Goal: Information Seeking & Learning: Learn about a topic

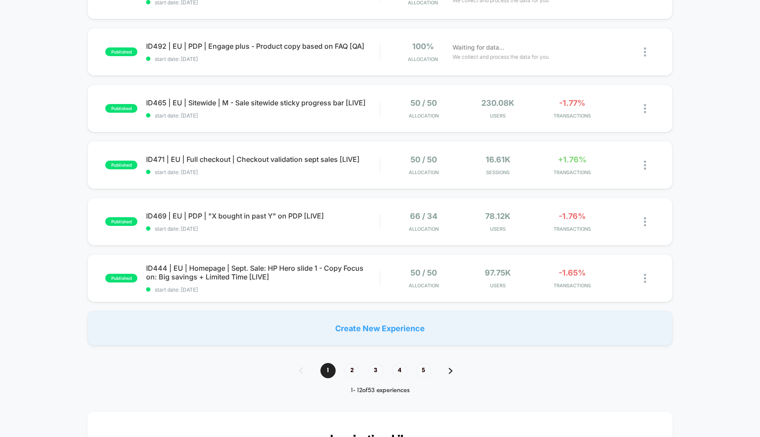
scroll to position [464, 0]
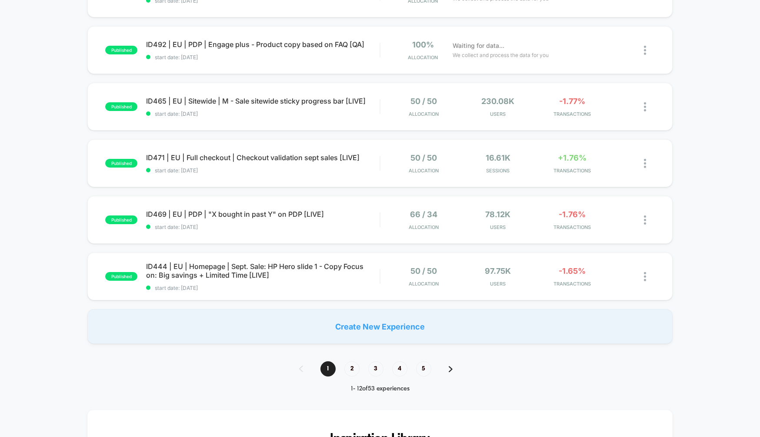
click at [355, 387] on div "1 - 12 of 53 experiences" at bounding box center [380, 388] width 180 height 7
click at [437, 389] on div "1 - 12 of 53 experiences" at bounding box center [380, 388] width 180 height 7
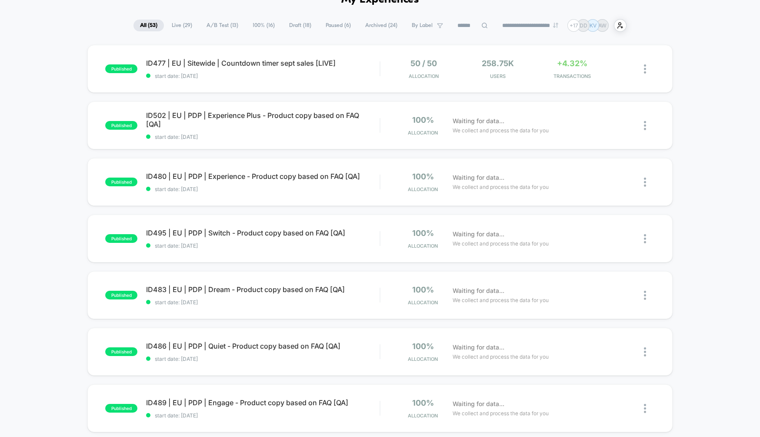
scroll to position [0, 0]
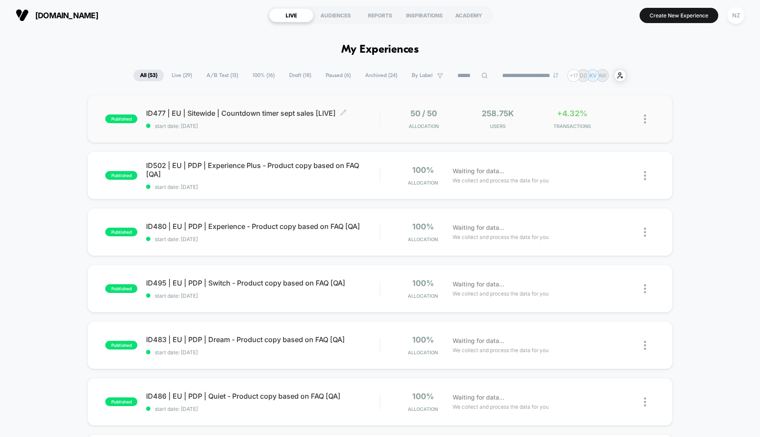
click at [262, 116] on span "ID477 | EU | Sitewide | Countdown timer sept sales [LIVE] Click to edit experie…" at bounding box center [262, 113] width 233 height 9
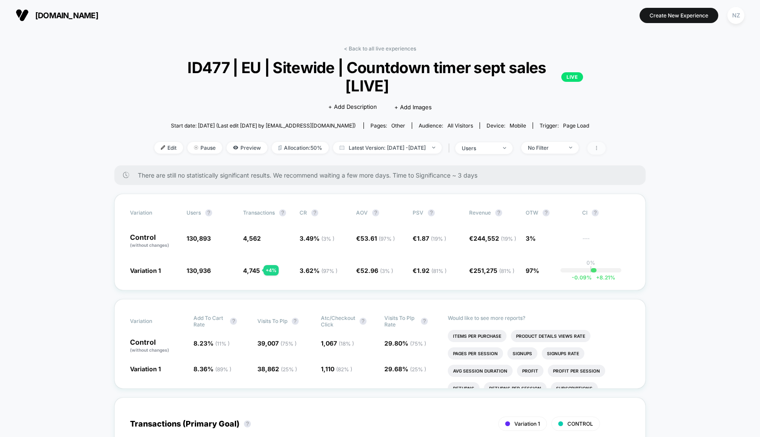
click at [606, 145] on span at bounding box center [596, 148] width 18 height 13
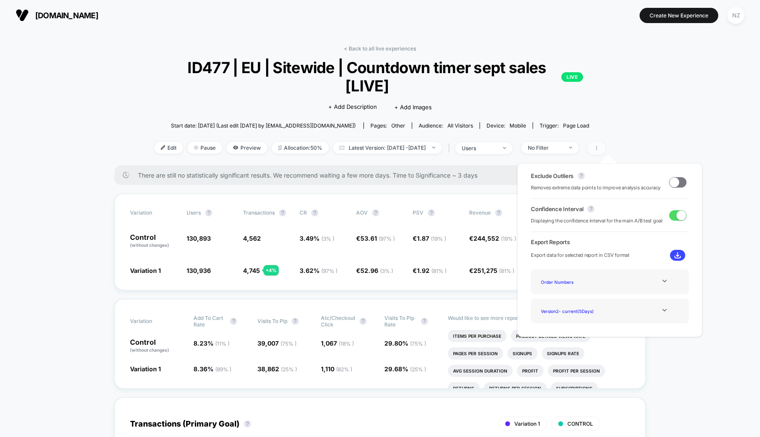
click at [606, 145] on span at bounding box center [596, 148] width 18 height 13
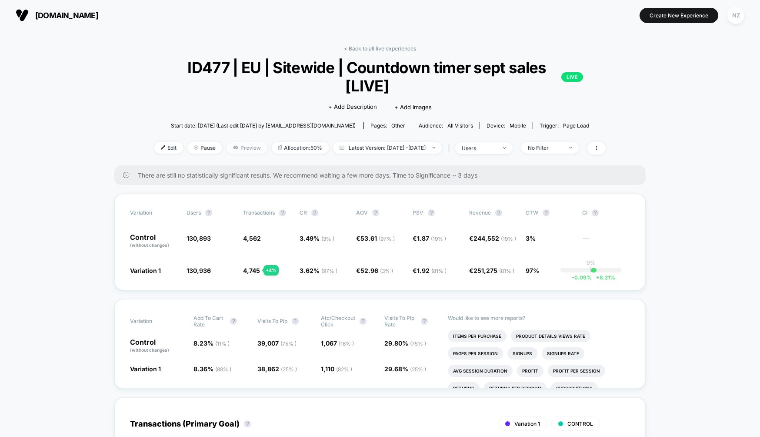
click at [227, 147] on span "Preview" at bounding box center [247, 148] width 41 height 12
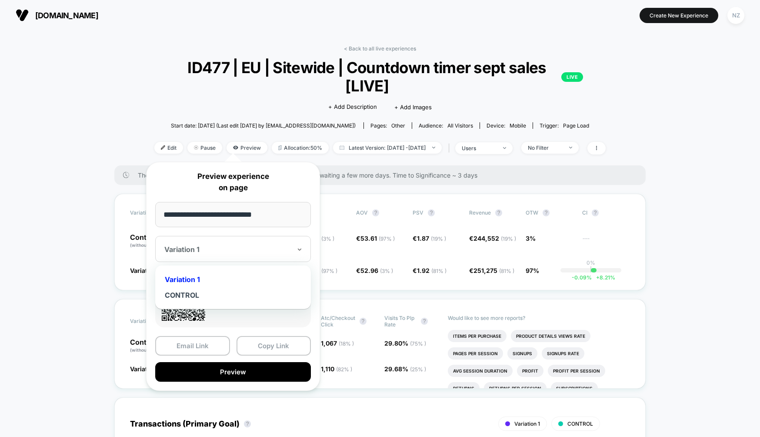
click at [252, 253] on div at bounding box center [227, 249] width 127 height 9
click at [238, 250] on div at bounding box center [227, 249] width 127 height 9
click at [273, 347] on button "Copy Link" at bounding box center [274, 346] width 75 height 20
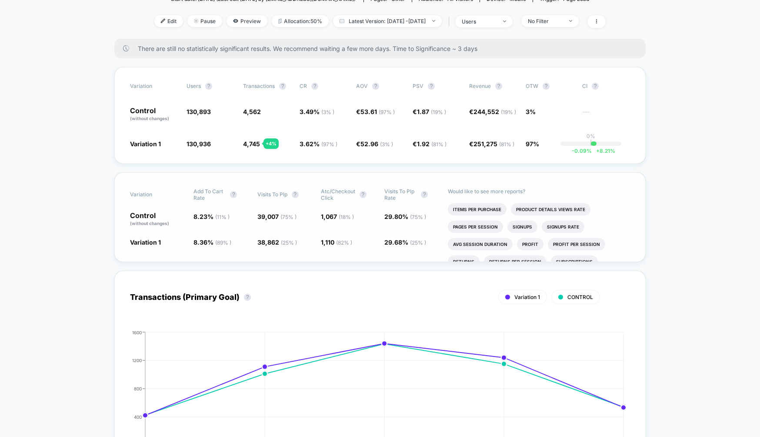
scroll to position [79, 0]
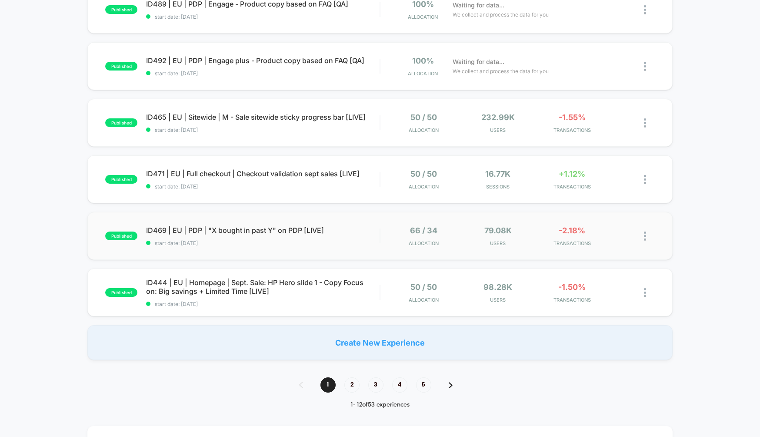
scroll to position [450, 0]
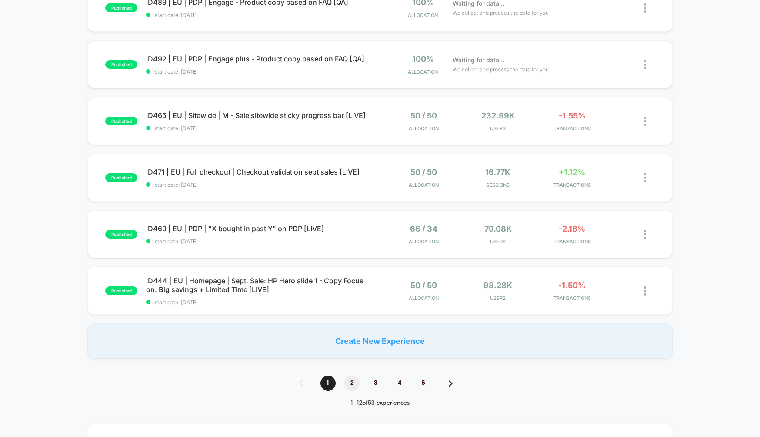
click at [347, 381] on span "2" at bounding box center [351, 382] width 15 height 15
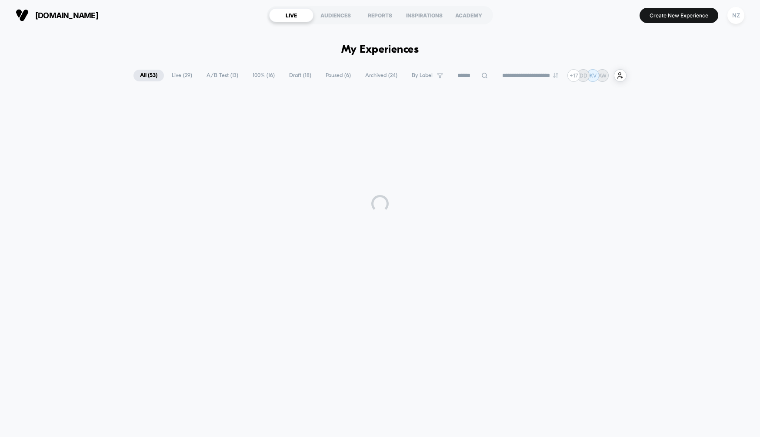
scroll to position [0, 0]
click at [347, 381] on div "**********" at bounding box center [380, 228] width 760 height 397
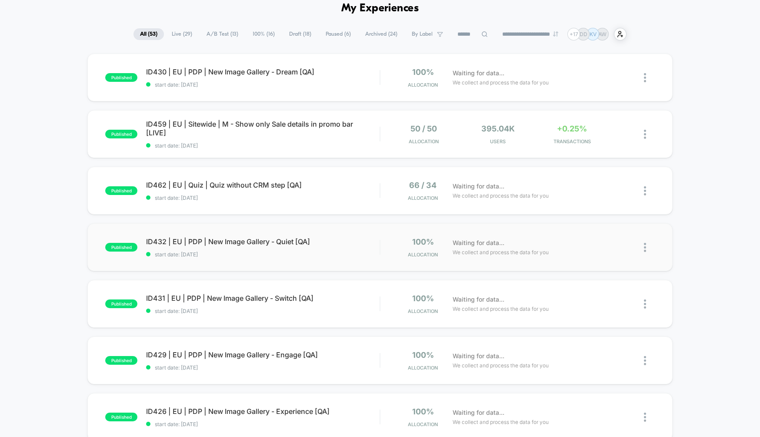
scroll to position [47, 0]
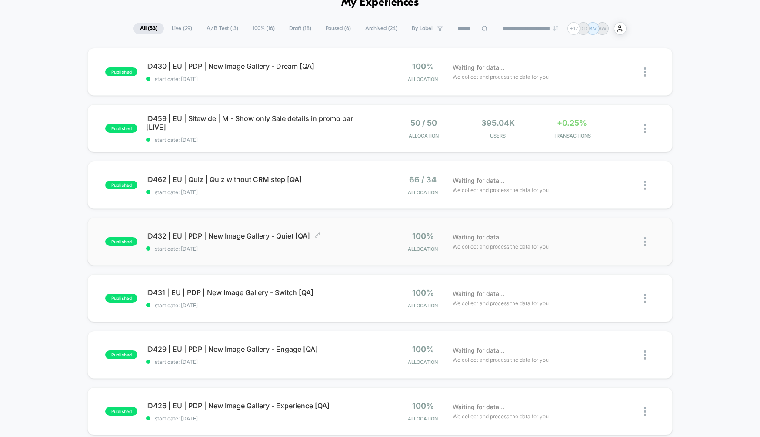
click at [280, 234] on span "ID432 | EU | PDP | New Image Gallery - Quiet [QA] Click to edit experience deta…" at bounding box center [262, 235] width 233 height 9
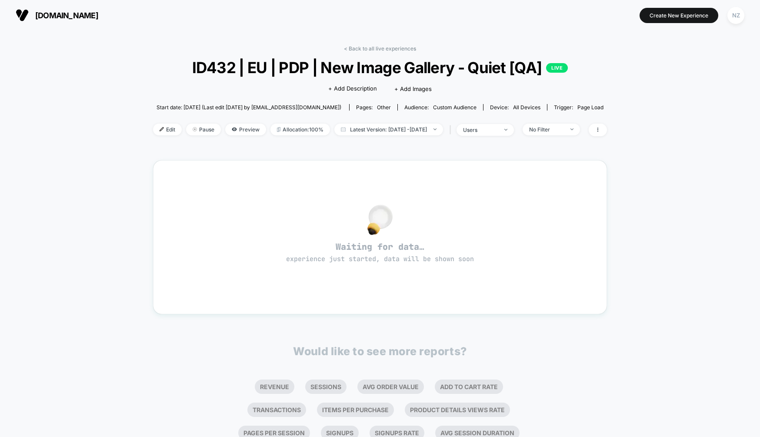
click at [38, 205] on div "< Back to all live experiences ID432 | EU | PDP | New Image Gallery - Quiet [QA…" at bounding box center [380, 273] width 760 height 486
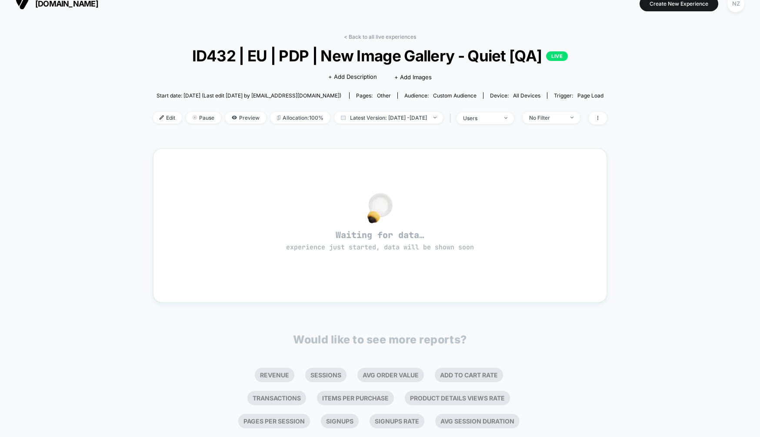
scroll to position [13, 0]
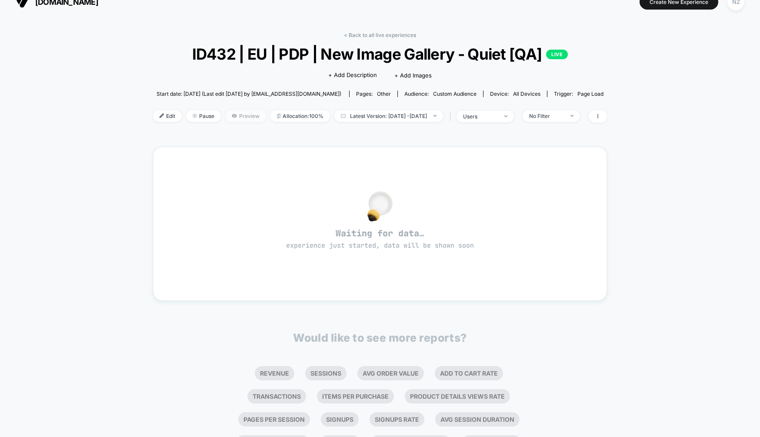
click at [230, 112] on span "Preview" at bounding box center [245, 116] width 41 height 12
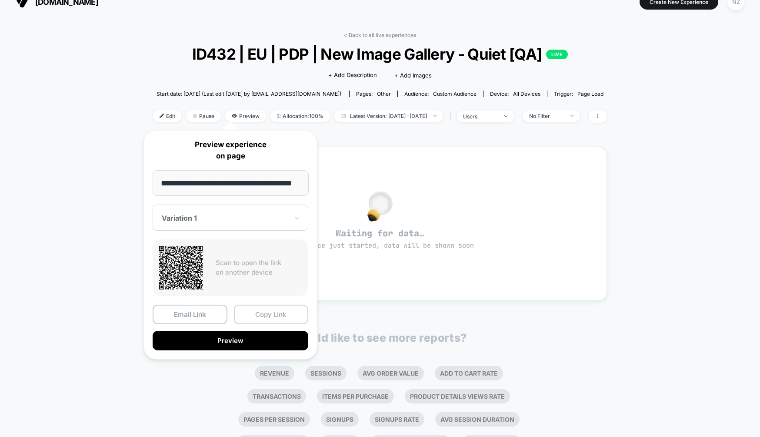
scroll to position [0, 0]
click at [257, 313] on button "Copy Link" at bounding box center [271, 314] width 75 height 20
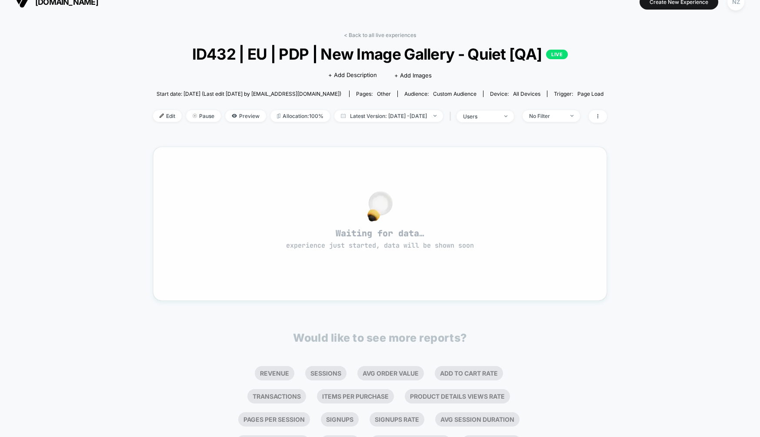
click at [244, 180] on div "Waiting for data… experience just started, data will be shown soon" at bounding box center [380, 223] width 423 height 123
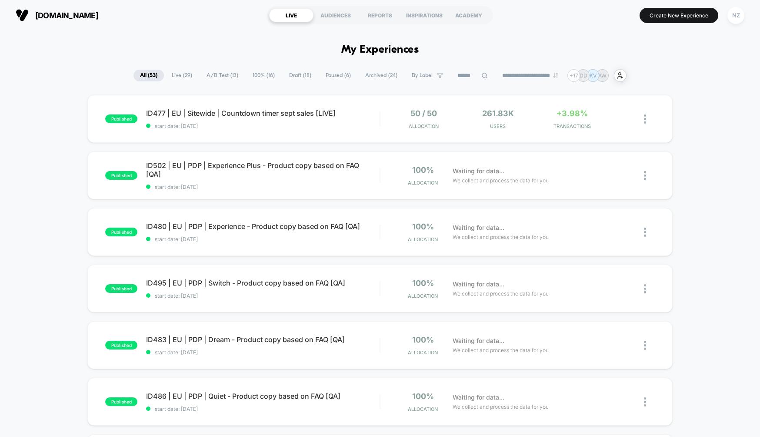
click at [172, 79] on span "Live ( 29 )" at bounding box center [181, 76] width 33 height 12
click at [414, 18] on div "INSPIRATIONS" at bounding box center [424, 15] width 44 height 14
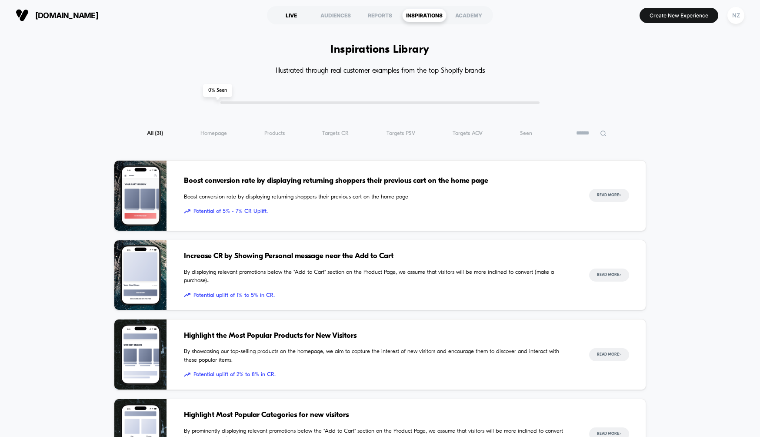
click at [287, 13] on div "LIVE" at bounding box center [291, 15] width 44 height 14
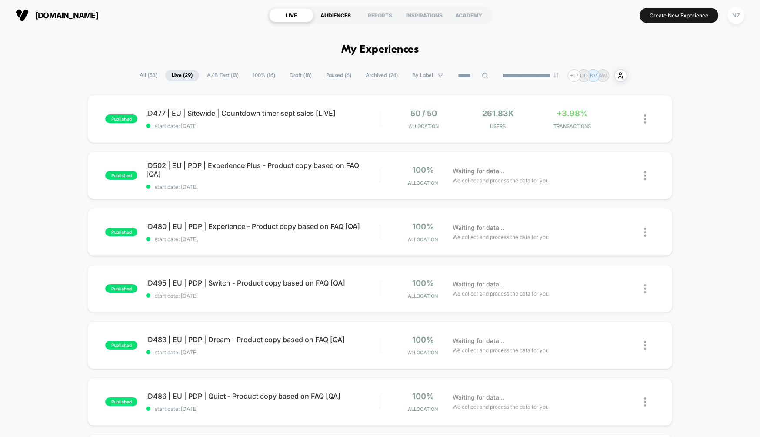
click at [328, 17] on div "AUDIENCES" at bounding box center [335, 15] width 44 height 14
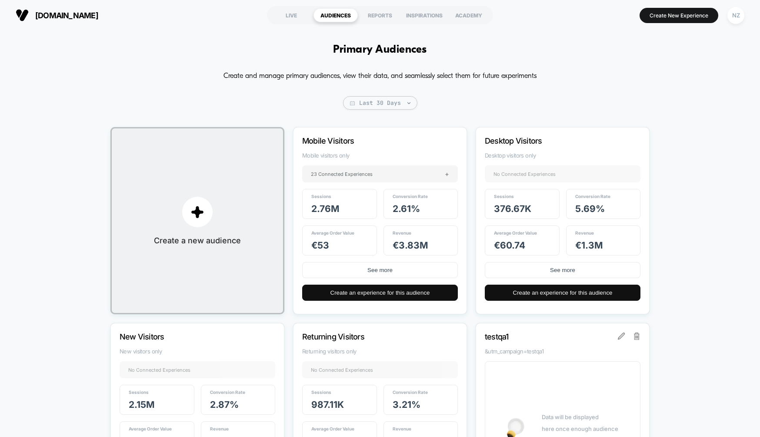
click at [332, 210] on span "2.76M" at bounding box center [325, 208] width 28 height 11
click at [372, 142] on p "Mobile Visitors" at bounding box center [368, 140] width 132 height 9
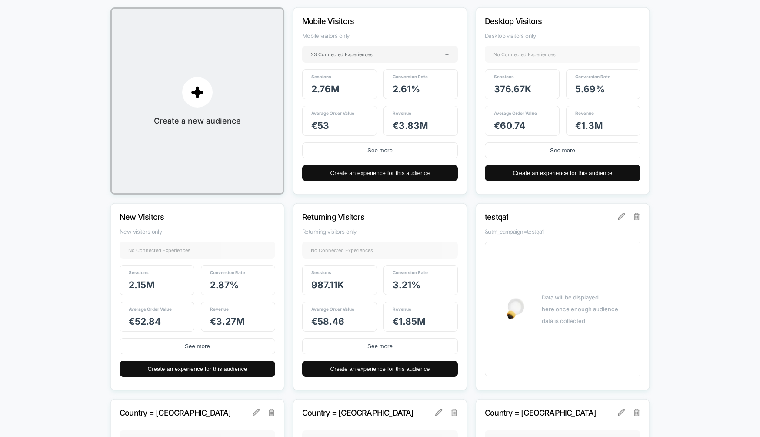
scroll to position [120, 0]
click at [396, 242] on div "Returning Visitors Returning visitors only No Connected Experiences + Sessions …" at bounding box center [380, 296] width 174 height 187
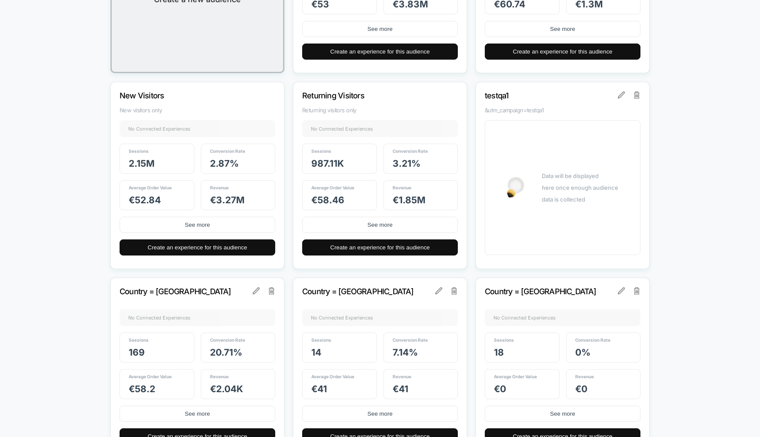
scroll to position [254, 0]
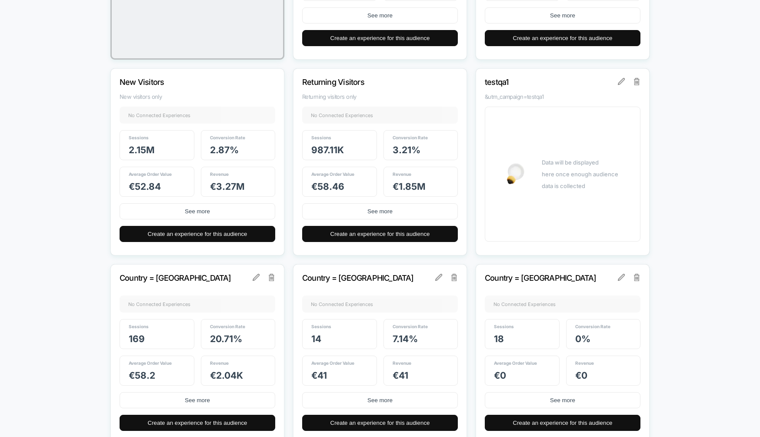
click at [300, 313] on div "Country = [GEOGRAPHIC_DATA] No Connected Experiences + Sessions 14 Conversion R…" at bounding box center [380, 357] width 174 height 187
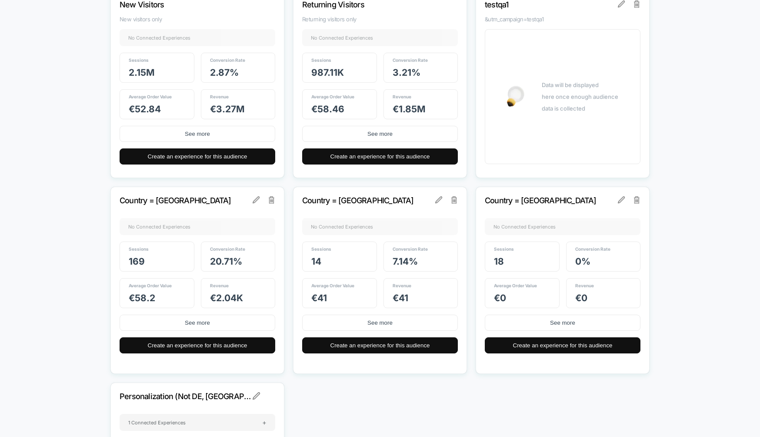
scroll to position [333, 0]
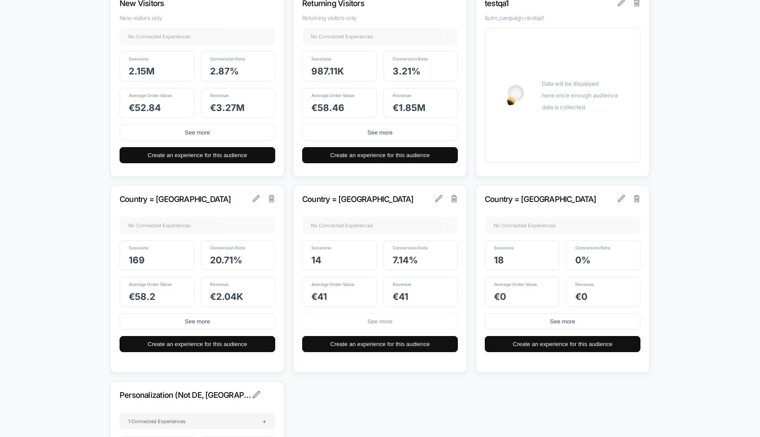
click at [324, 322] on button "See more" at bounding box center [380, 321] width 156 height 16
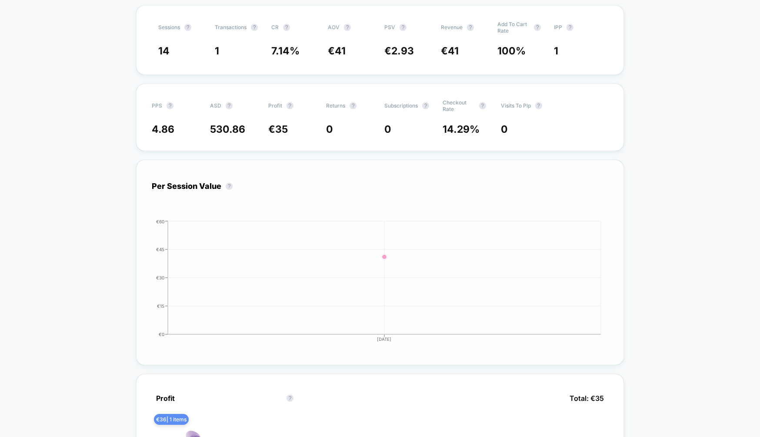
scroll to position [170, 0]
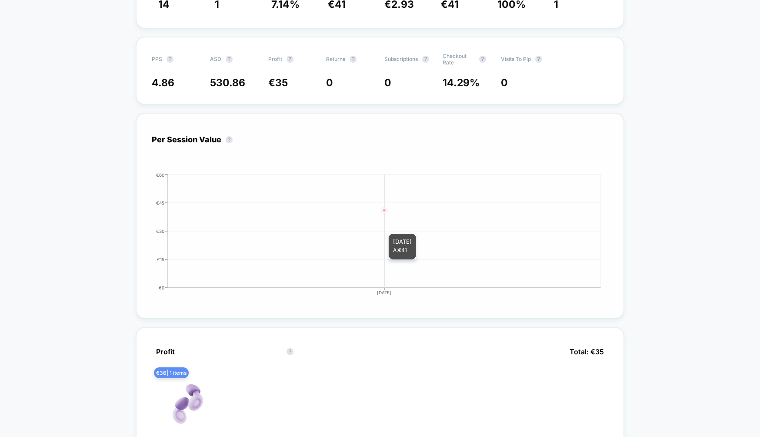
click at [339, 243] on icon "[DATE] €0 €15 €30 €45 €60" at bounding box center [371, 237] width 463 height 130
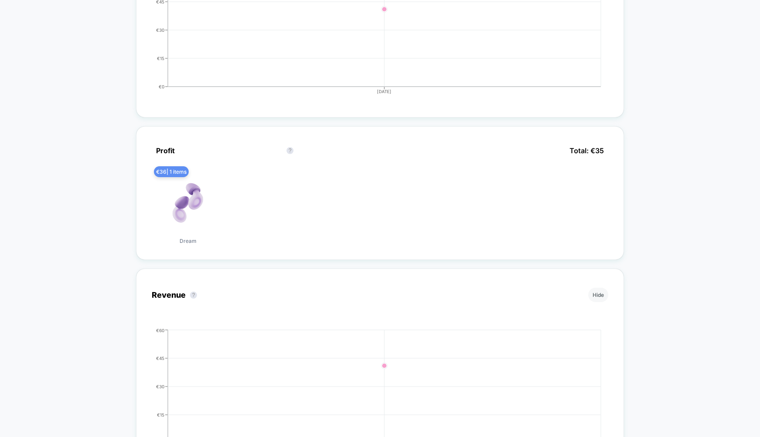
scroll to position [380, 0]
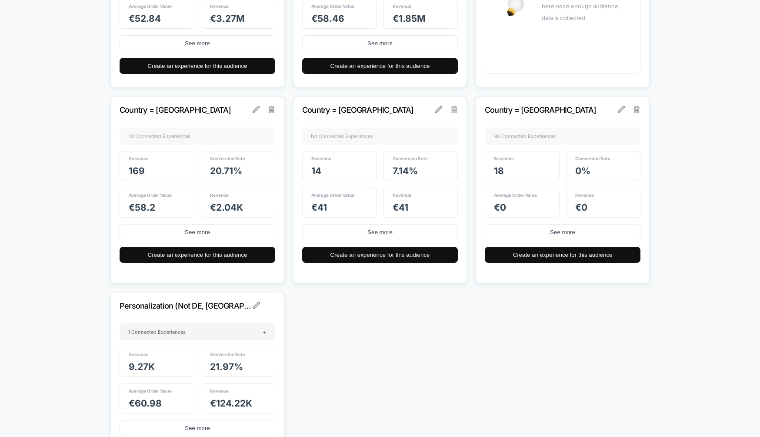
scroll to position [424, 0]
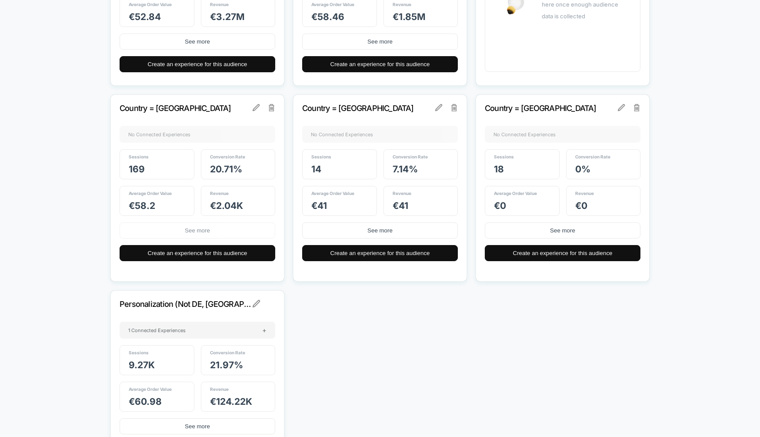
click at [247, 236] on button "See more" at bounding box center [198, 230] width 156 height 16
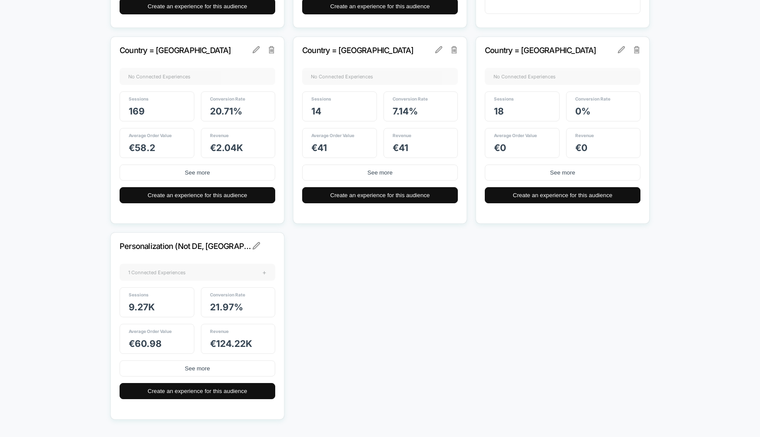
scroll to position [471, 0]
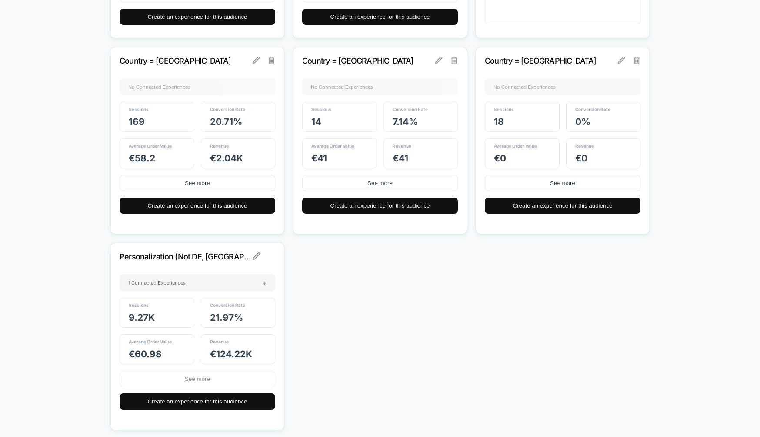
click at [213, 378] on button "See more" at bounding box center [198, 378] width 156 height 16
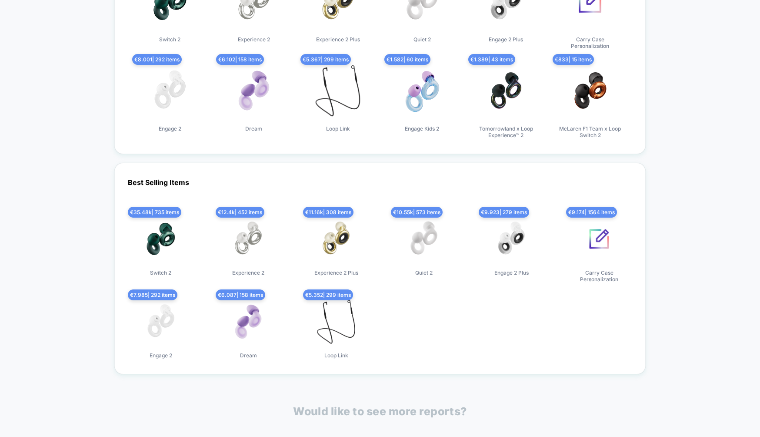
scroll to position [660, 0]
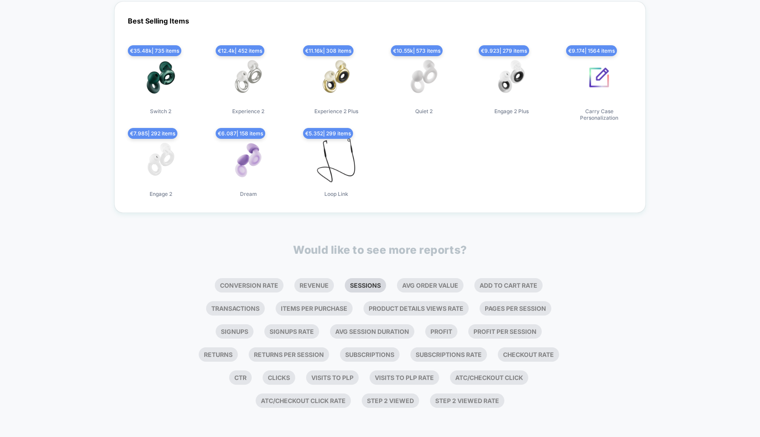
click at [355, 283] on li "Sessions" at bounding box center [365, 285] width 41 height 14
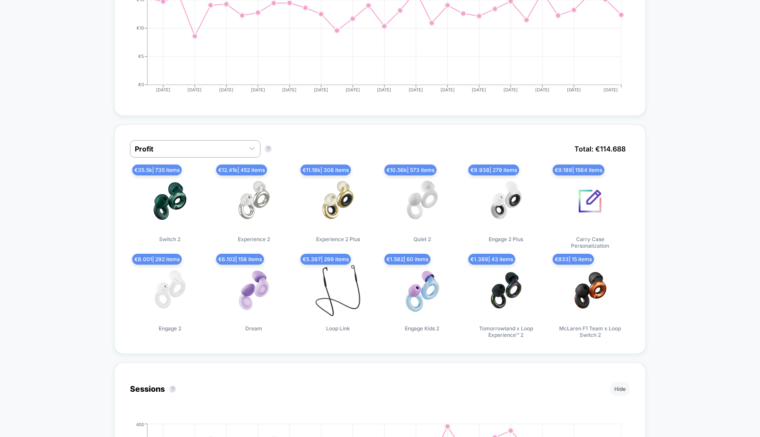
scroll to position [0, 0]
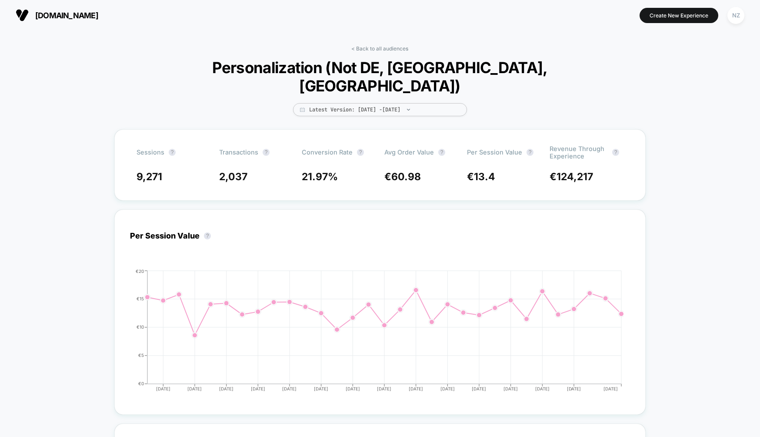
click at [40, 16] on span "[DOMAIN_NAME]" at bounding box center [66, 15] width 63 height 9
